Goal: Navigation & Orientation: Find specific page/section

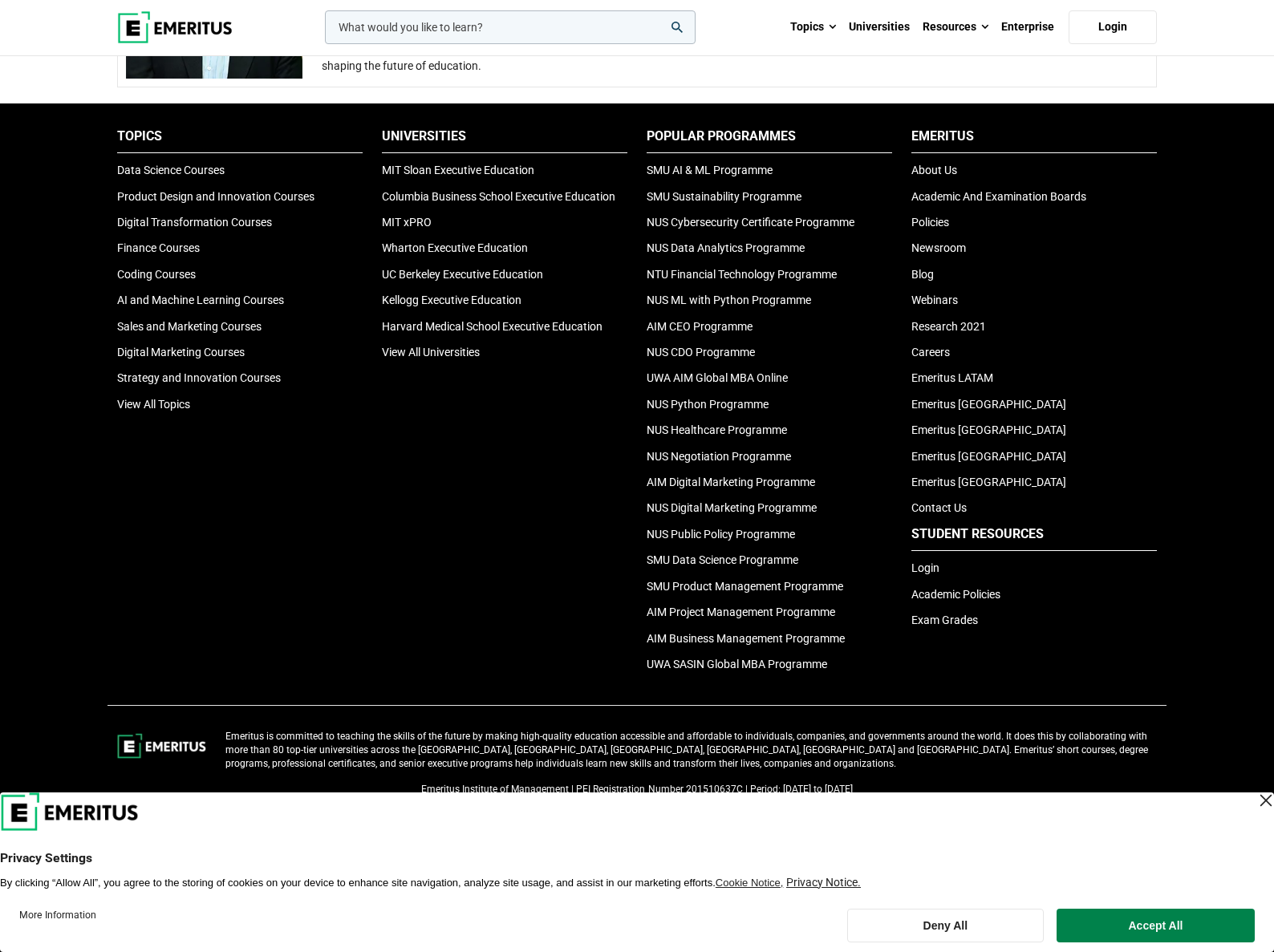
scroll to position [3328, 0]
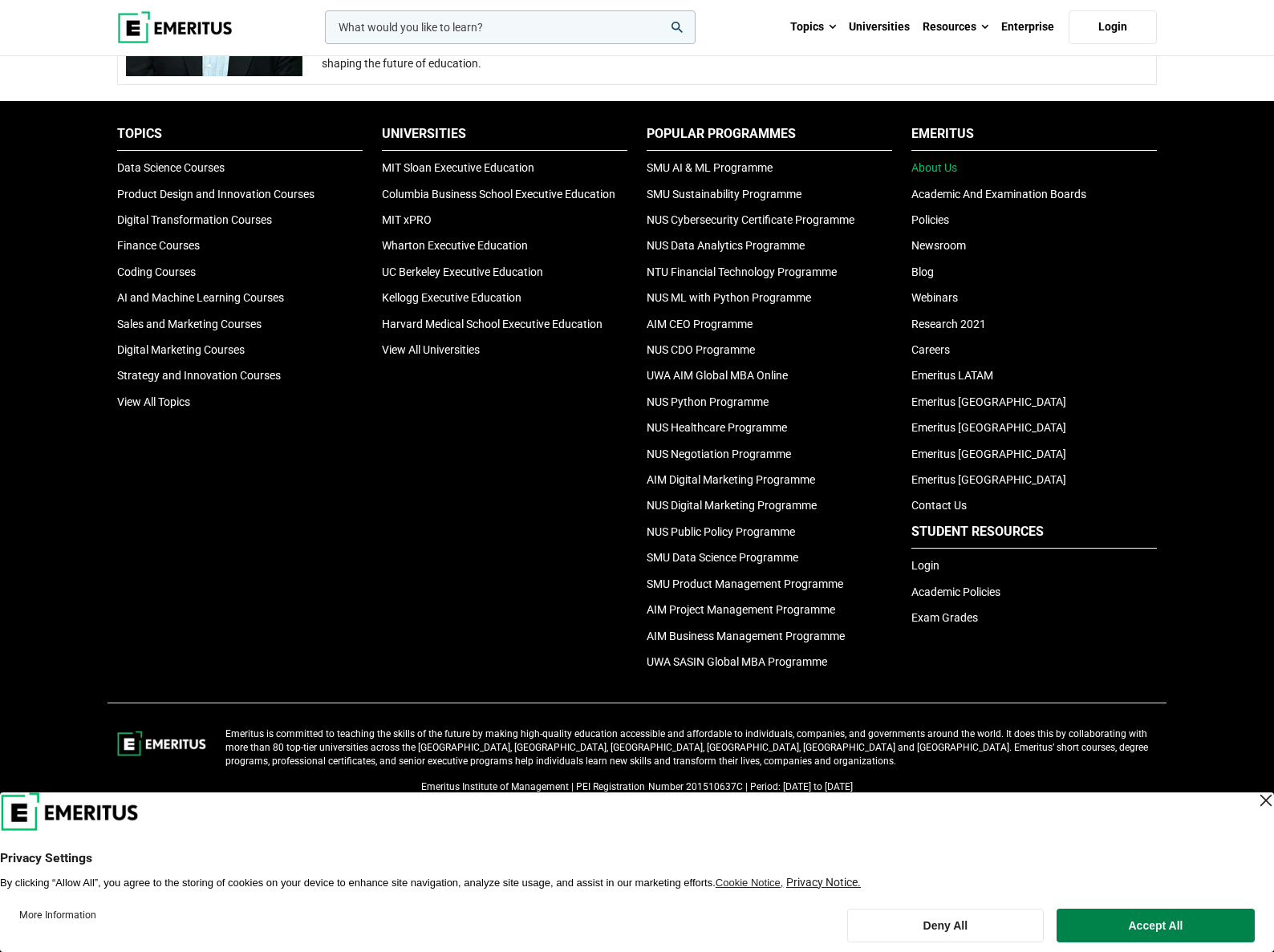
click at [926, 166] on link "About Us" at bounding box center [934, 168] width 45 height 13
